Goal: Find contact information: Find contact information

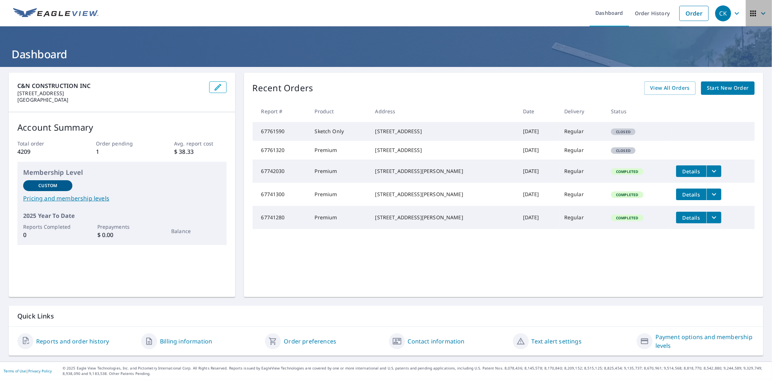
click at [749, 11] on icon "button" at bounding box center [753, 13] width 9 height 9
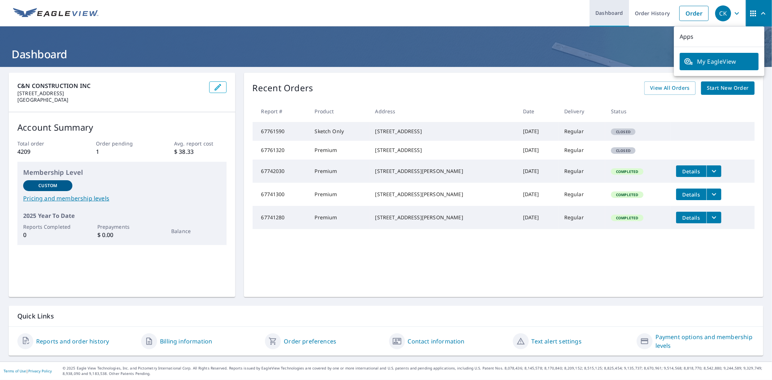
click at [610, 8] on link "Dashboard" at bounding box center [609, 13] width 39 height 26
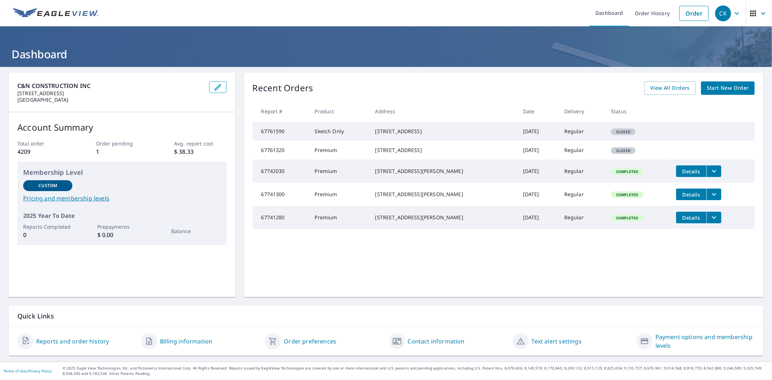
click at [735, 9] on icon "button" at bounding box center [737, 13] width 9 height 9
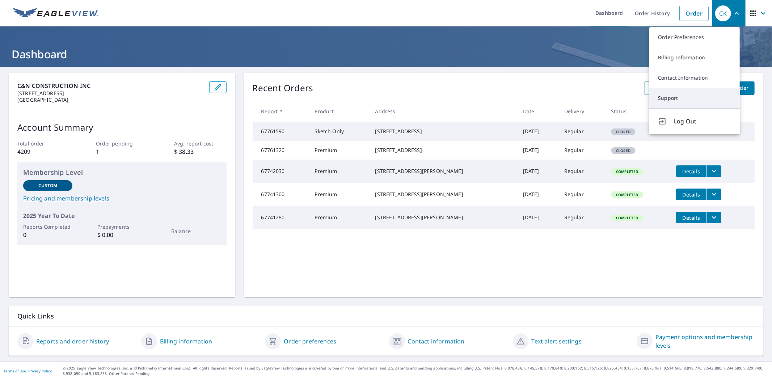
click at [660, 102] on link "Support" at bounding box center [695, 98] width 91 height 20
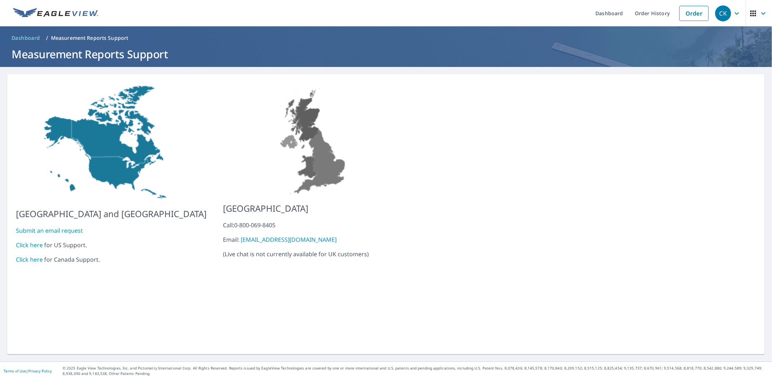
click at [34, 241] on link "Click here" at bounding box center [29, 245] width 27 height 8
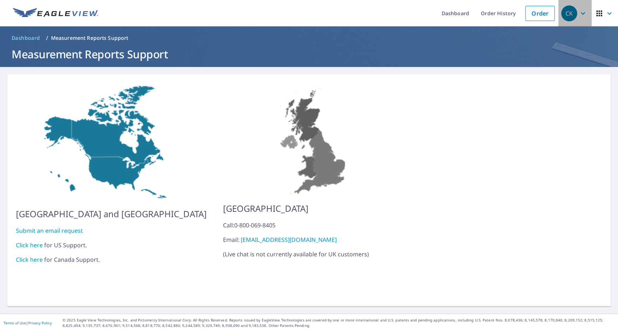
click at [563, 20] on div "CK" at bounding box center [569, 13] width 16 height 16
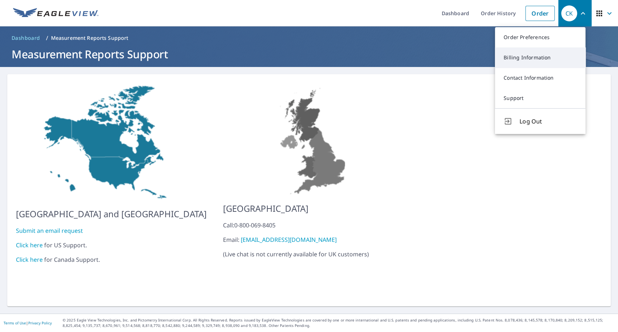
click at [542, 59] on link "Billing Information" at bounding box center [540, 57] width 91 height 20
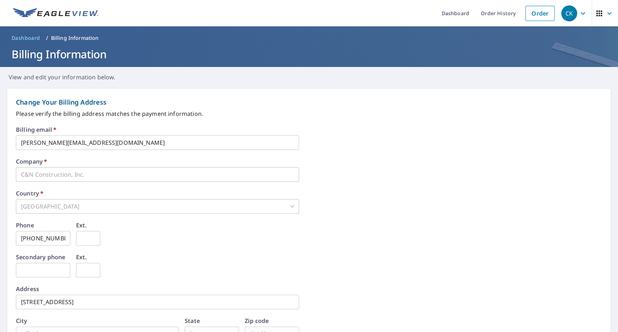
click at [492, 136] on div "Billing email   * [PERSON_NAME][EMAIL_ADDRESS][DOMAIN_NAME] ​" at bounding box center [309, 138] width 586 height 23
